Goal: Transaction & Acquisition: Book appointment/travel/reservation

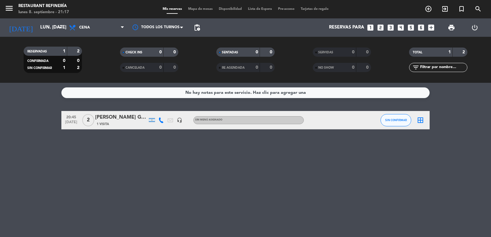
click at [381, 28] on icon "looks_two" at bounding box center [380, 28] width 8 height 8
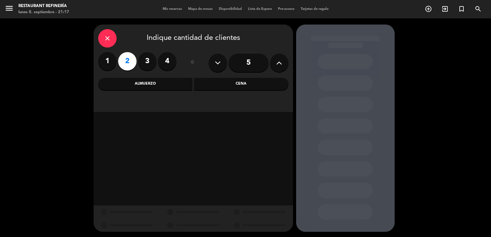
click at [212, 82] on div "Cena" at bounding box center [241, 84] width 94 height 12
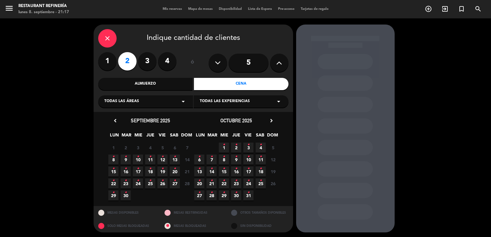
click at [162, 161] on icon "•" at bounding box center [162, 157] width 2 height 10
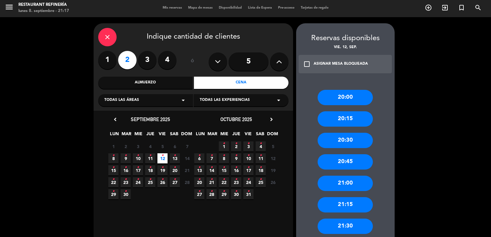
click at [336, 183] on div "21:00" at bounding box center [344, 183] width 55 height 15
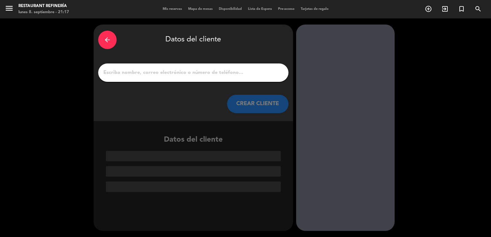
scroll to position [0, 0]
click at [236, 78] on div at bounding box center [193, 72] width 190 height 18
click at [240, 74] on input "1" at bounding box center [193, 72] width 181 height 9
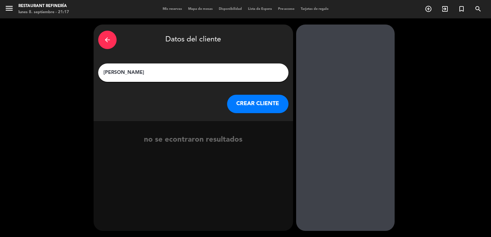
type input "[PERSON_NAME]"
click at [251, 105] on button "CREAR CLIENTE" at bounding box center [257, 104] width 61 height 18
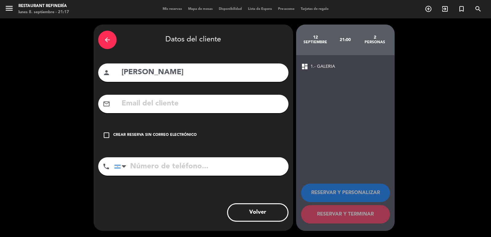
click at [167, 141] on div "check_box_outline_blank Crear reserva sin correo electrónico" at bounding box center [193, 135] width 190 height 18
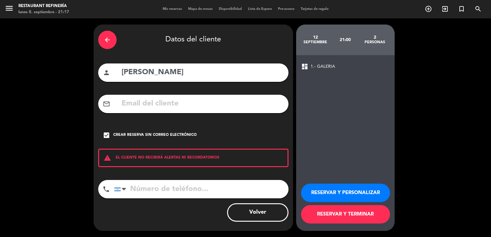
drag, startPoint x: 187, startPoint y: 191, endPoint x: 192, endPoint y: 184, distance: 8.4
click at [190, 188] on input "tel" at bounding box center [201, 189] width 174 height 18
type input "3416144231"
click at [383, 214] on button "RESERVAR Y TERMINAR" at bounding box center [345, 214] width 89 height 18
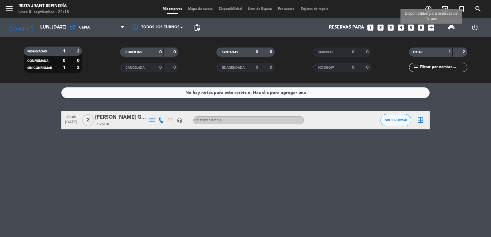
click at [431, 27] on icon "add_box" at bounding box center [431, 28] width 8 height 8
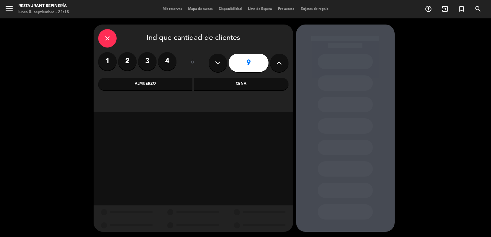
click at [277, 62] on icon at bounding box center [279, 62] width 6 height 9
type input "10"
click at [268, 82] on div "Cena" at bounding box center [241, 84] width 94 height 12
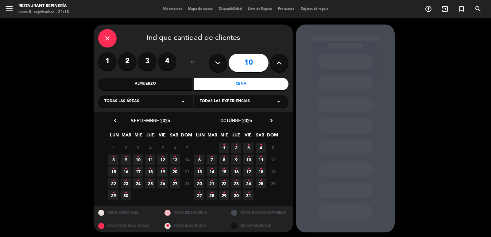
click at [153, 159] on span "11 •" at bounding box center [150, 160] width 10 height 10
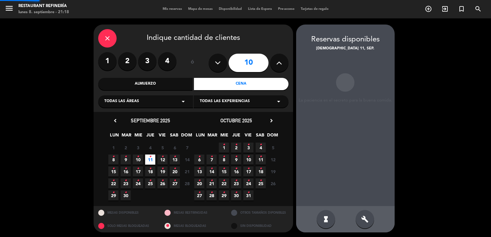
scroll to position [1, 0]
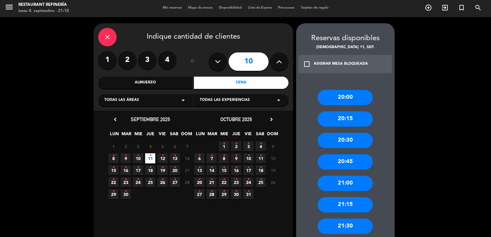
click at [350, 182] on div "21:00" at bounding box center [344, 183] width 55 height 15
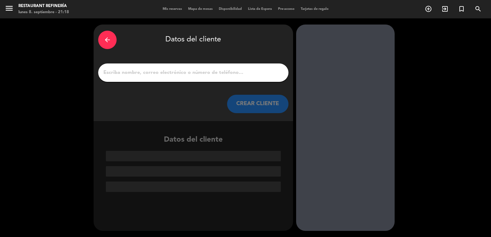
click at [158, 78] on div at bounding box center [193, 72] width 190 height 18
click at [161, 75] on input "1" at bounding box center [193, 72] width 181 height 9
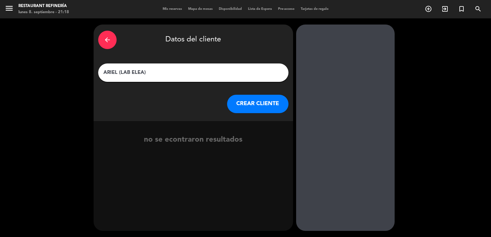
type input "ARIEL (LAB ELEA)"
click at [226, 105] on div "CREAR CLIENTE" at bounding box center [193, 104] width 190 height 18
click at [237, 105] on button "CREAR CLIENTE" at bounding box center [257, 104] width 61 height 18
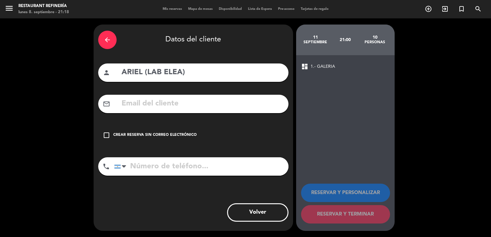
click at [196, 133] on div "check_box_outline_blank Crear reserva sin correo electrónico" at bounding box center [193, 135] width 190 height 18
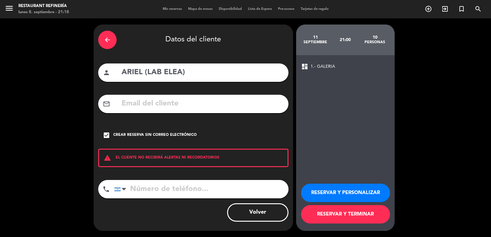
click at [144, 188] on input "tel" at bounding box center [201, 189] width 174 height 18
type input "3415002172"
click at [374, 213] on button "RESERVAR Y TERMINAR" at bounding box center [345, 214] width 89 height 18
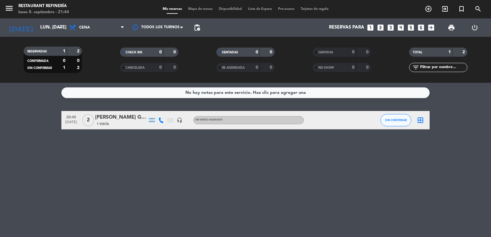
click at [382, 26] on icon "looks_two" at bounding box center [380, 28] width 8 height 8
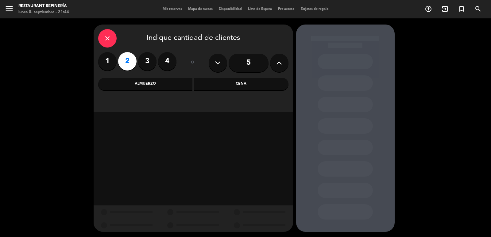
click at [257, 90] on div "Cena" at bounding box center [241, 84] width 94 height 12
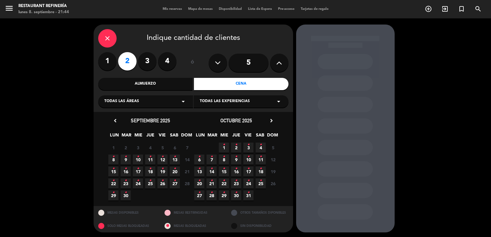
click at [162, 161] on icon "•" at bounding box center [162, 157] width 2 height 10
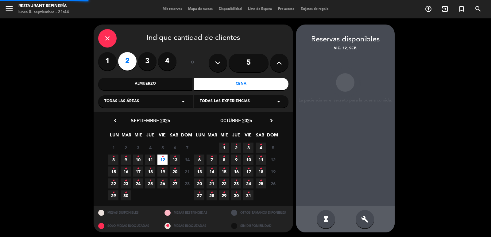
scroll to position [1, 0]
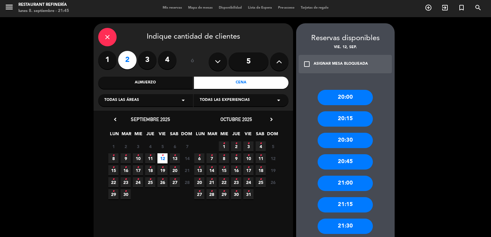
click at [338, 182] on div "21:00" at bounding box center [344, 183] width 55 height 15
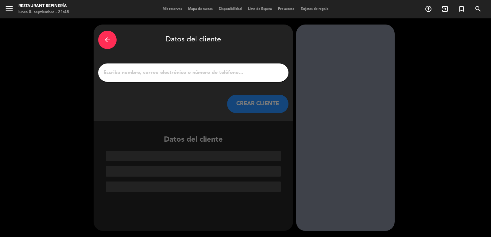
click at [185, 69] on input "1" at bounding box center [193, 72] width 181 height 9
type input "c"
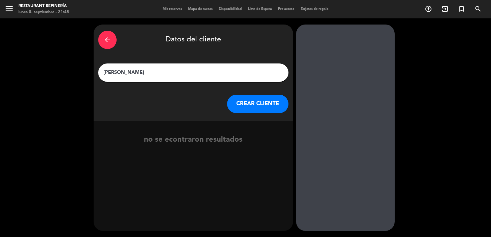
type input "[PERSON_NAME]"
drag, startPoint x: 266, startPoint y: 102, endPoint x: 150, endPoint y: 8, distance: 148.7
click at [265, 102] on button "CREAR CLIENTE" at bounding box center [257, 104] width 61 height 18
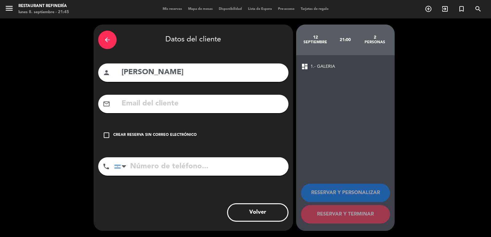
click at [247, 169] on input "tel" at bounding box center [201, 166] width 174 height 18
type input "3416674887"
click at [206, 137] on div "check_box_outline_blank Crear reserva sin correo electrónico" at bounding box center [193, 135] width 190 height 18
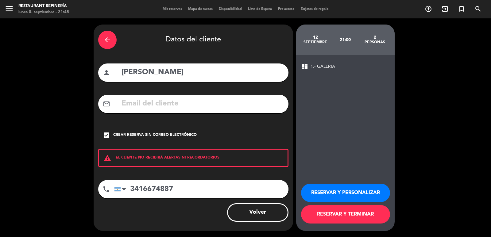
click at [350, 217] on button "RESERVAR Y TERMINAR" at bounding box center [345, 214] width 89 height 18
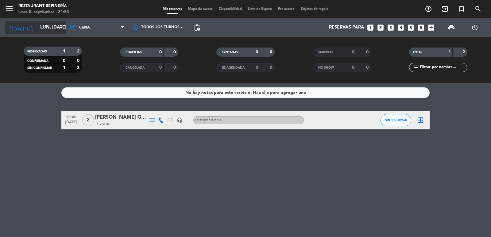
click at [56, 25] on input "lun. [DATE]" at bounding box center [66, 28] width 59 height 12
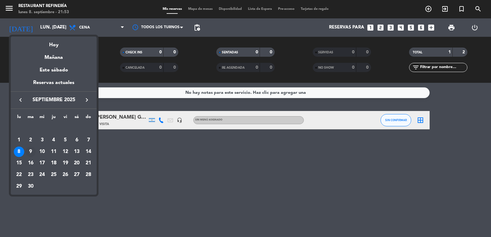
click at [30, 152] on div "9" at bounding box center [30, 152] width 10 height 10
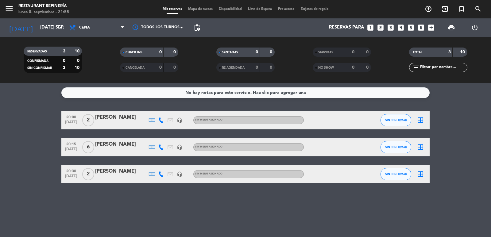
click at [163, 149] on icon at bounding box center [161, 147] width 6 height 6
click at [163, 173] on icon at bounding box center [161, 174] width 6 height 6
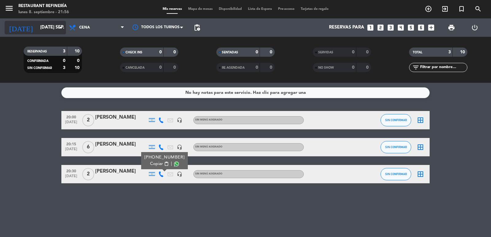
click at [58, 27] on icon "arrow_drop_down" at bounding box center [60, 27] width 7 height 7
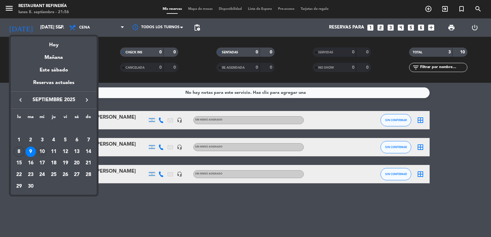
click at [42, 151] on div "10" at bounding box center [42, 152] width 10 height 10
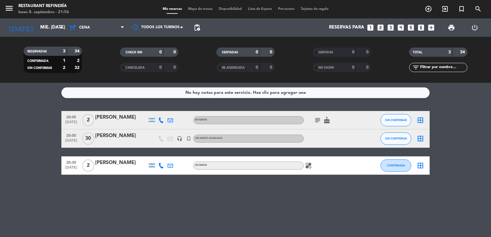
click at [314, 121] on icon "subject" at bounding box center [317, 120] width 7 height 7
click at [327, 121] on icon "cake" at bounding box center [326, 120] width 7 height 7
click at [160, 121] on icon at bounding box center [161, 120] width 6 height 6
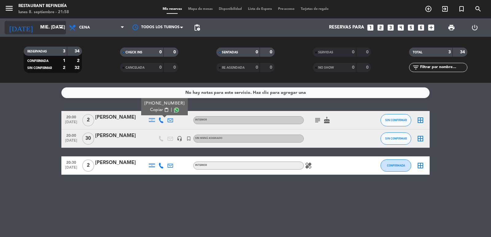
click at [56, 26] on input "mié. [DATE]" at bounding box center [66, 28] width 59 height 12
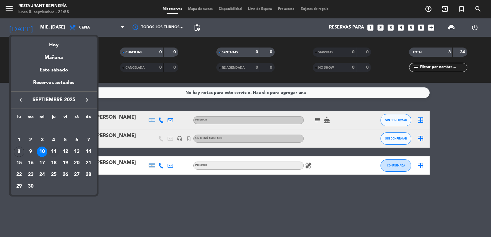
click at [55, 154] on div "11" at bounding box center [53, 152] width 10 height 10
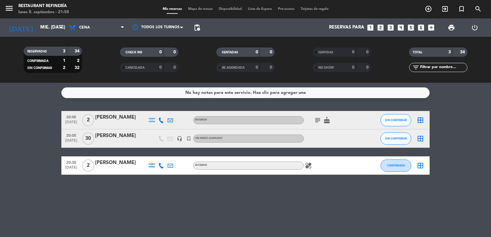
type input "[DEMOGRAPHIC_DATA] [DATE]"
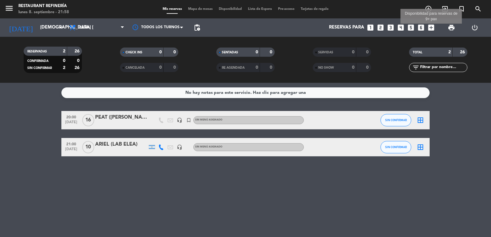
click at [430, 29] on icon "add_box" at bounding box center [431, 28] width 8 height 8
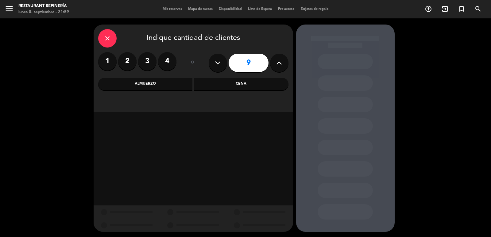
click at [166, 60] on label "4" at bounding box center [167, 61] width 18 height 18
click at [233, 86] on div "Cena" at bounding box center [241, 84] width 94 height 12
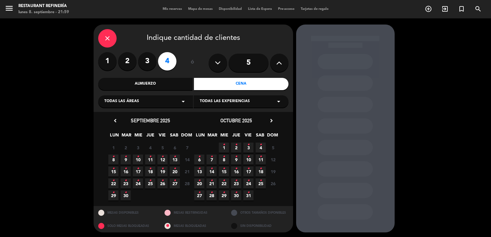
click at [163, 160] on icon "•" at bounding box center [162, 157] width 2 height 10
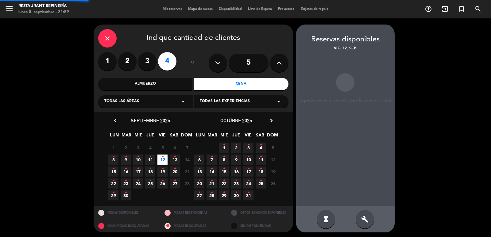
scroll to position [1, 0]
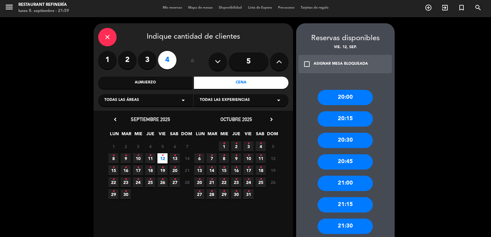
click at [348, 185] on div "21:00" at bounding box center [344, 183] width 55 height 15
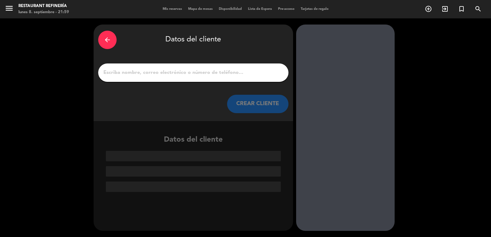
click at [133, 75] on input "1" at bounding box center [193, 72] width 181 height 9
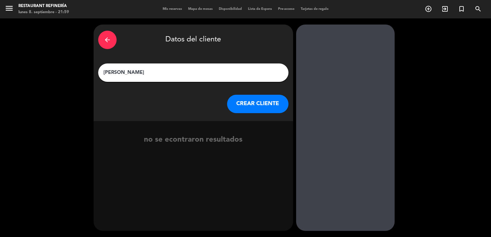
drag, startPoint x: 127, startPoint y: 74, endPoint x: 96, endPoint y: 68, distance: 32.2
click at [96, 68] on div "arrow_back Datos del cliente [PERSON_NAME] [PERSON_NAME] CLIENTE" at bounding box center [193, 73] width 199 height 97
type input "[PERSON_NAME]"
click at [246, 104] on button "CREAR CLIENTE" at bounding box center [257, 104] width 61 height 18
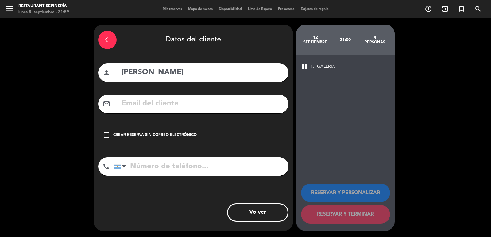
click at [150, 136] on div "Crear reserva sin correo electrónico" at bounding box center [154, 135] width 83 height 6
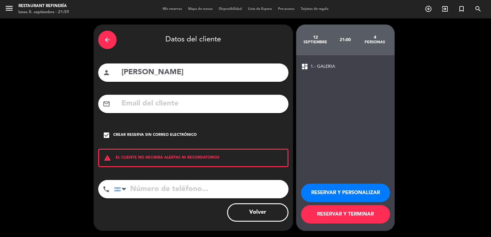
click at [150, 194] on input "tel" at bounding box center [201, 189] width 174 height 18
drag, startPoint x: 147, startPoint y: 70, endPoint x: 224, endPoint y: 80, distance: 77.6
click at [224, 80] on div "person [PERSON_NAME]" at bounding box center [193, 72] width 190 height 18
type input "[PERSON_NAME]"
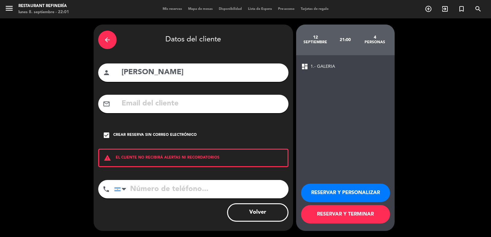
click at [150, 196] on input "tel" at bounding box center [201, 189] width 174 height 18
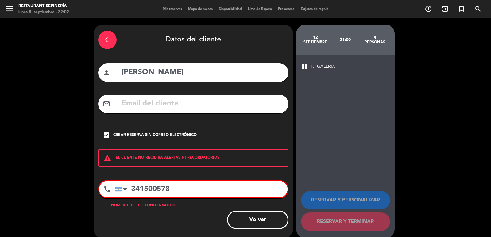
click at [143, 190] on input "341500578" at bounding box center [201, 189] width 172 height 17
click at [159, 191] on input "341500578" at bounding box center [201, 189] width 172 height 17
click at [156, 190] on input "341500578" at bounding box center [201, 189] width 172 height 17
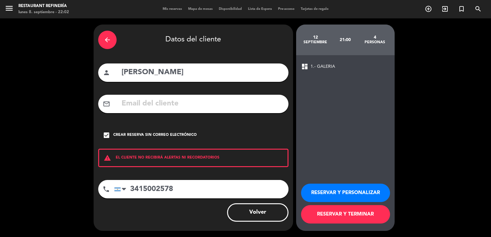
type input "3415002578"
click at [373, 221] on button "RESERVAR Y TERMINAR" at bounding box center [345, 214] width 89 height 18
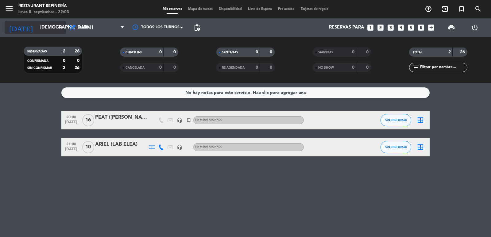
click at [44, 25] on input "[DEMOGRAPHIC_DATA] [DATE]" at bounding box center [66, 28] width 59 height 12
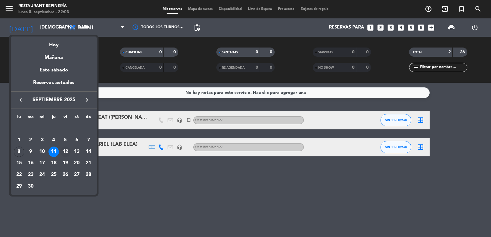
click at [67, 152] on div "12" at bounding box center [65, 152] width 10 height 10
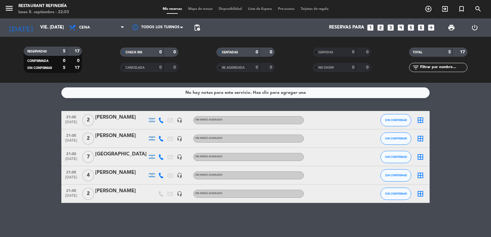
click at [162, 121] on icon at bounding box center [161, 120] width 6 height 6
click at [159, 135] on div at bounding box center [160, 138] width 9 height 18
click at [159, 136] on icon at bounding box center [161, 139] width 6 height 6
click at [161, 176] on icon at bounding box center [161, 176] width 6 height 6
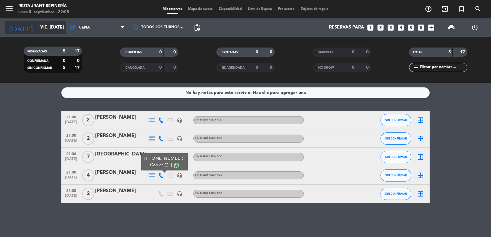
click at [56, 26] on input "vie. [DATE]" at bounding box center [66, 28] width 59 height 12
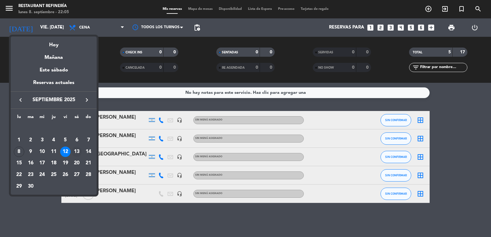
click at [75, 150] on div "13" at bounding box center [76, 152] width 10 height 10
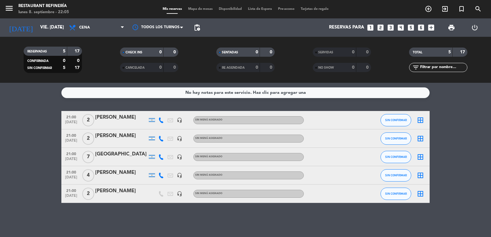
type input "sáb. [DATE]"
